Goal: Navigation & Orientation: Find specific page/section

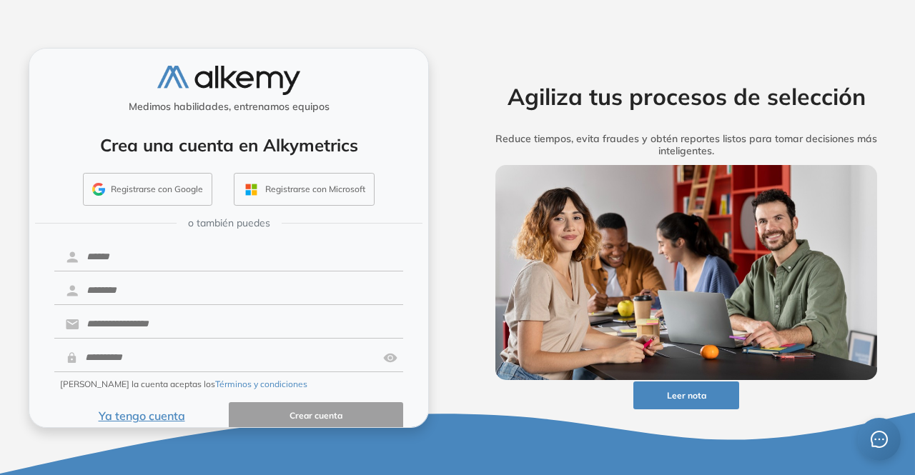
click at [148, 191] on button "Registrarse con Google" at bounding box center [147, 189] width 129 height 33
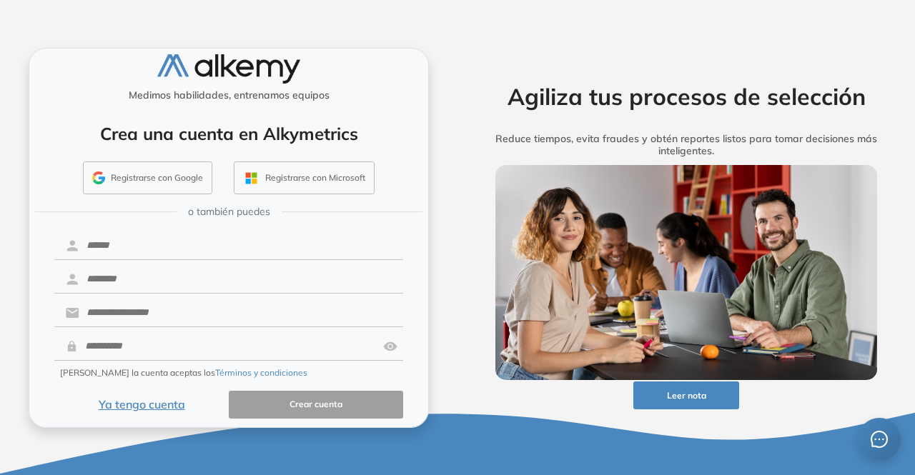
scroll to position [18, 0]
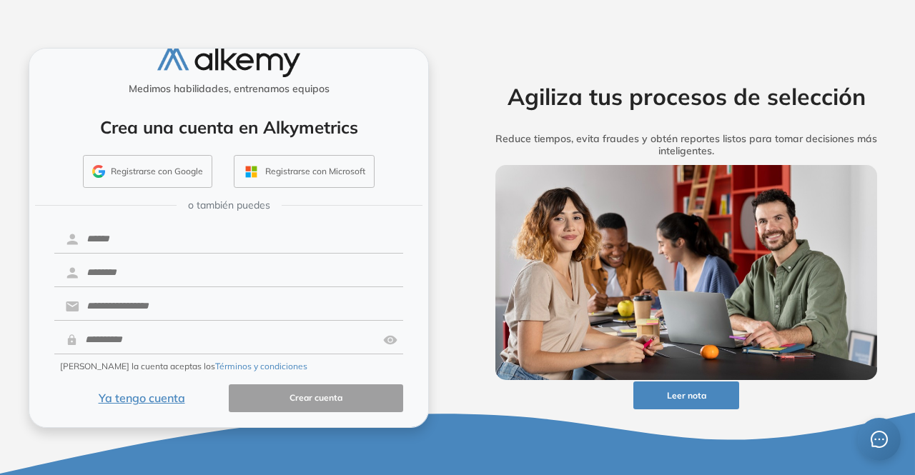
click at [110, 392] on button "Ya tengo cuenta" at bounding box center [141, 399] width 174 height 28
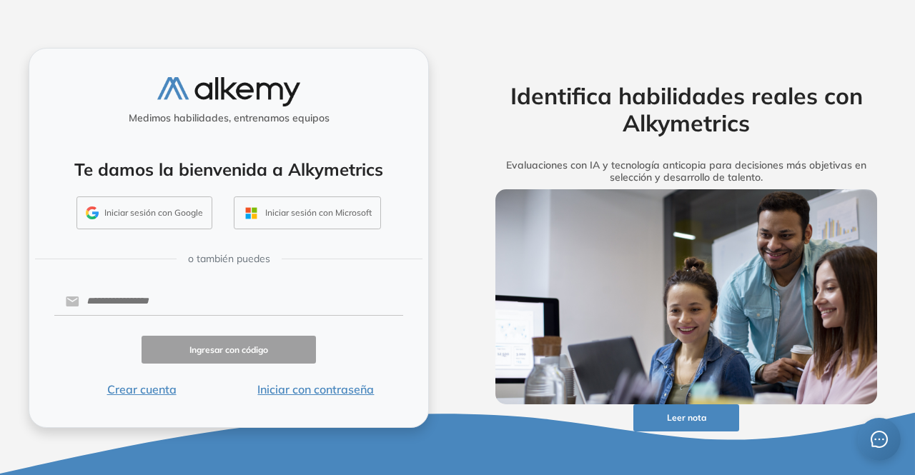
click at [169, 212] on button "Iniciar sesión con Google" at bounding box center [144, 213] width 136 height 33
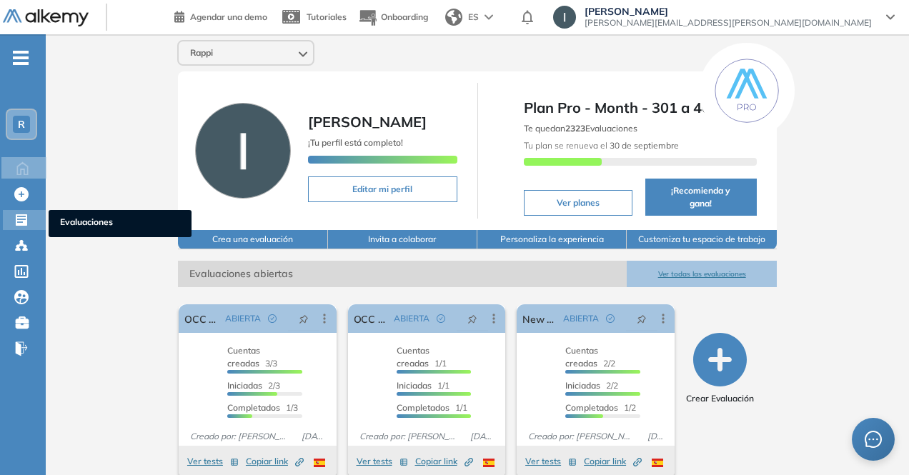
click at [21, 217] on icon at bounding box center [21, 219] width 11 height 11
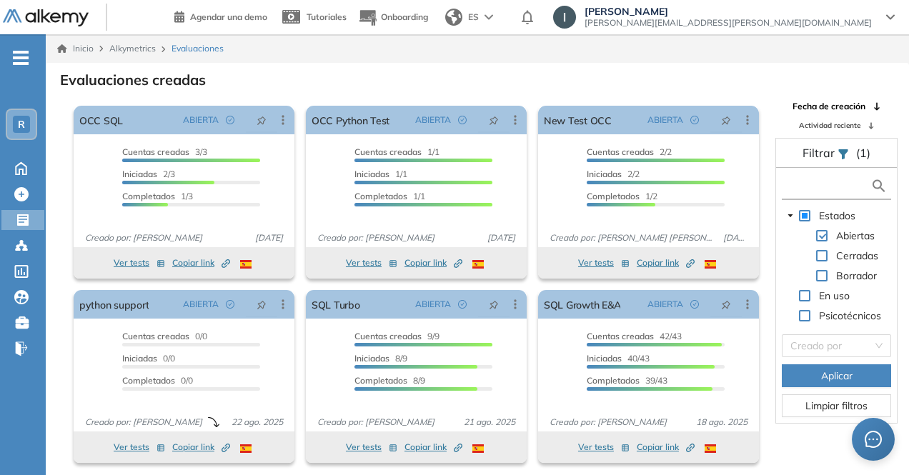
click at [791, 187] on input "text" at bounding box center [828, 186] width 85 height 15
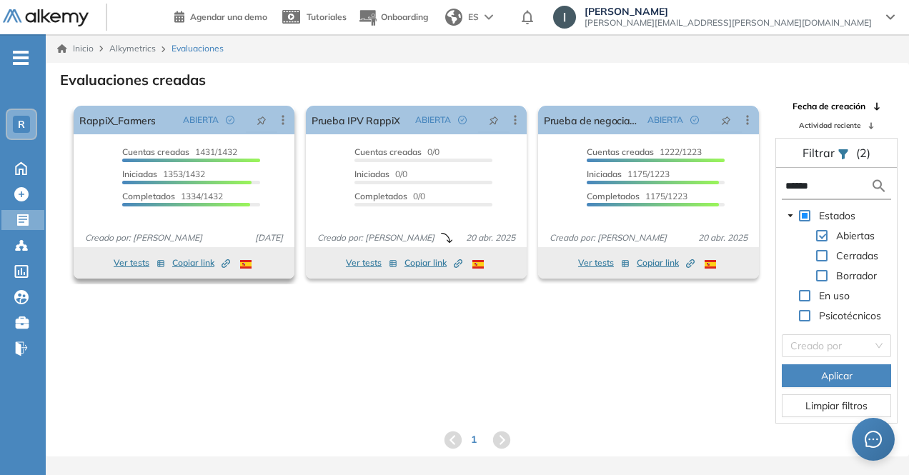
type input "******"
click at [180, 264] on span "Copiar link Created by potrace 1.16, written by Peter Selinger 2001-2019" at bounding box center [201, 263] width 58 height 13
